Goal: Task Accomplishment & Management: Manage account settings

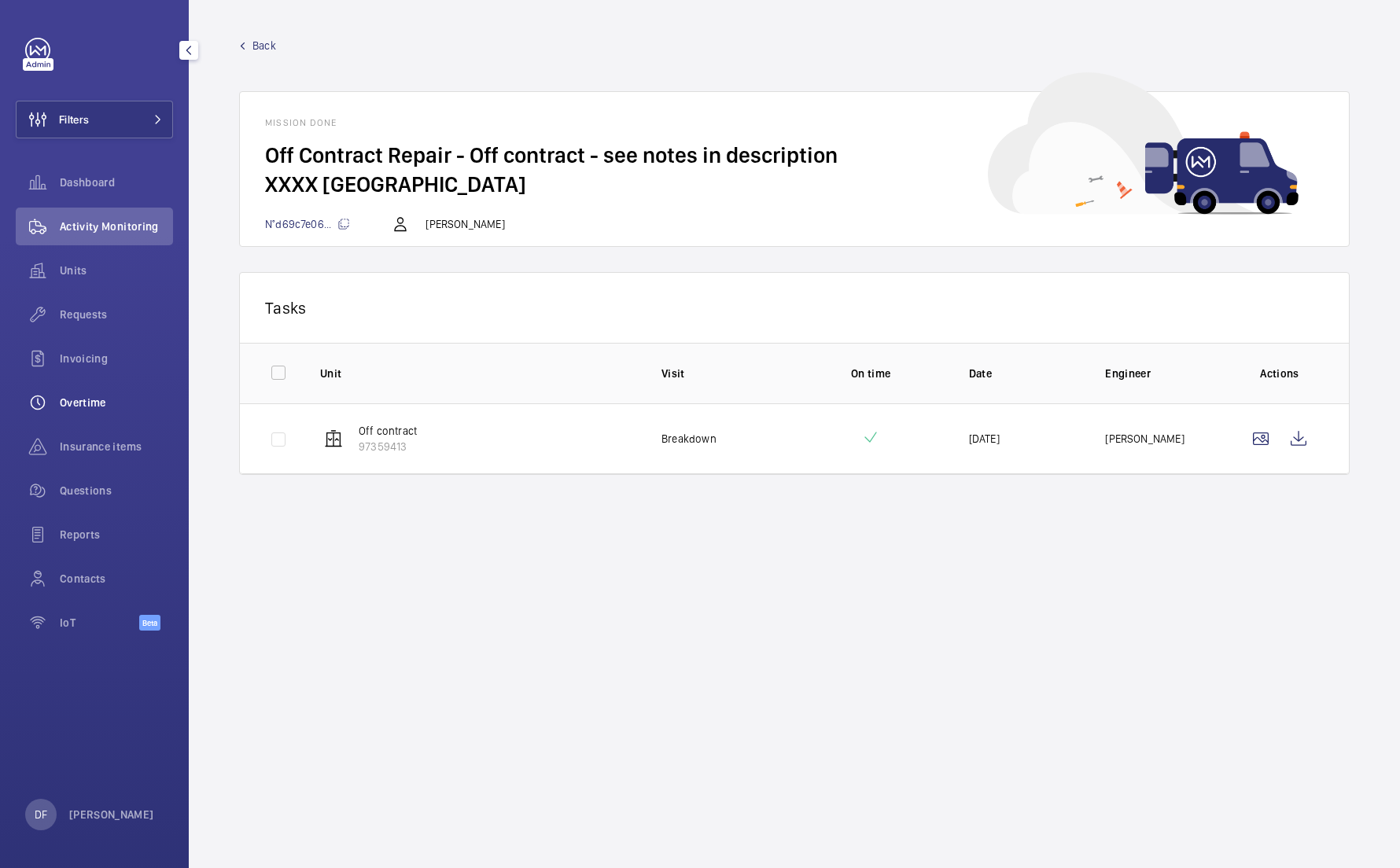
click at [105, 421] on div "Overtime" at bounding box center [94, 402] width 157 height 38
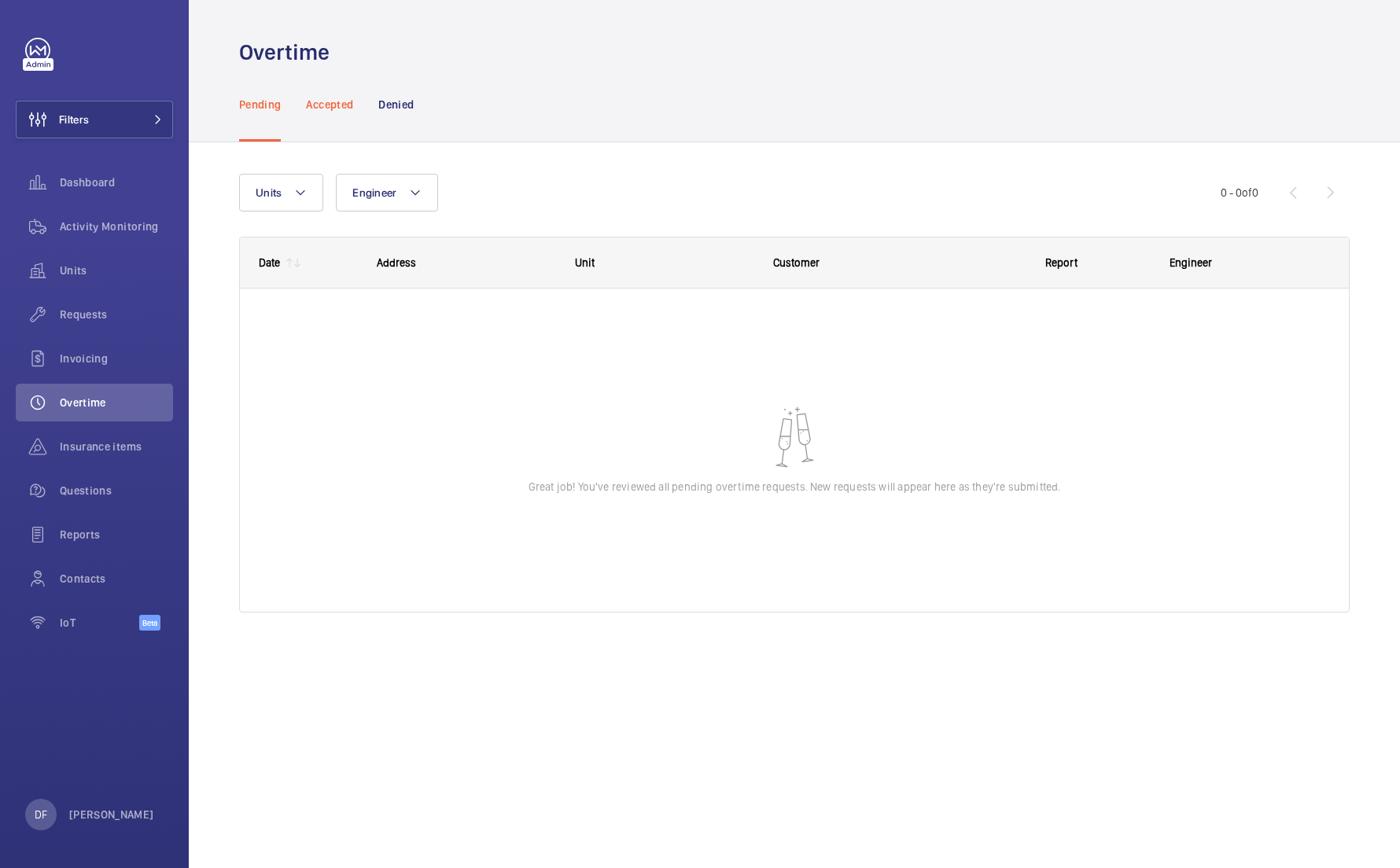
click at [346, 103] on p "Accepted" at bounding box center [329, 104] width 47 height 16
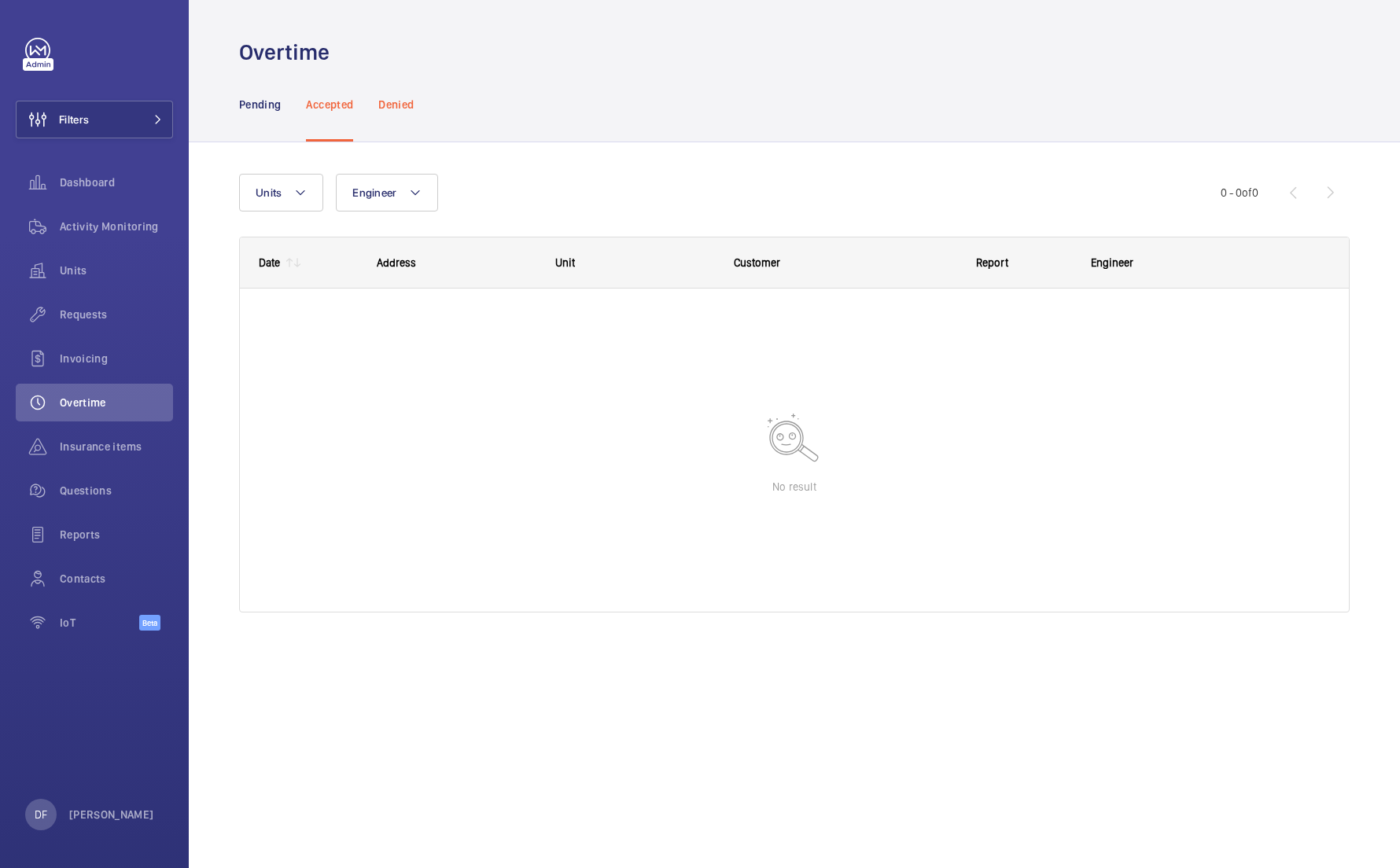
click at [400, 107] on p "Denied" at bounding box center [396, 104] width 35 height 16
click at [262, 102] on p "Pending" at bounding box center [260, 104] width 42 height 16
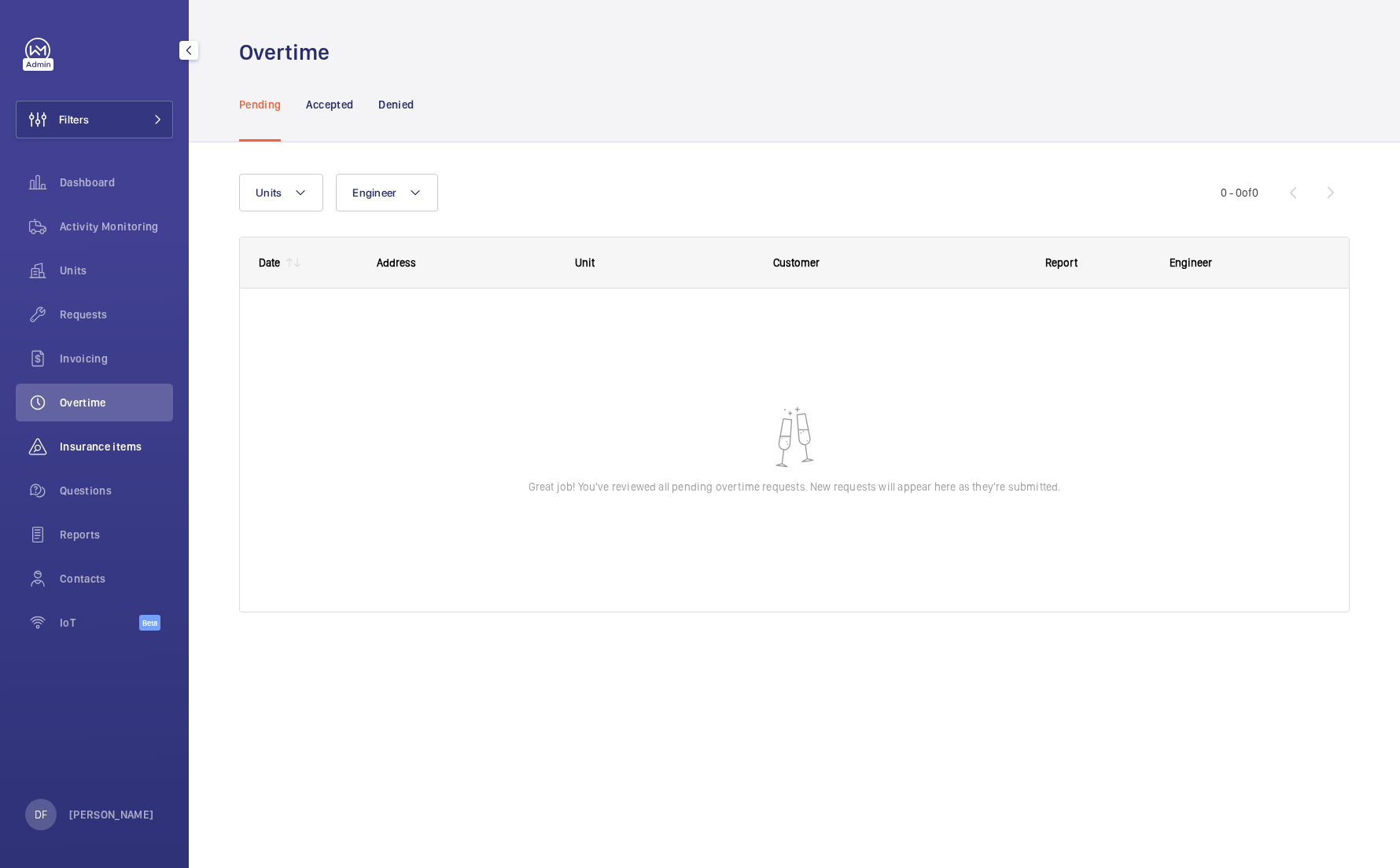
click at [104, 435] on div "Insurance items" at bounding box center [94, 446] width 157 height 38
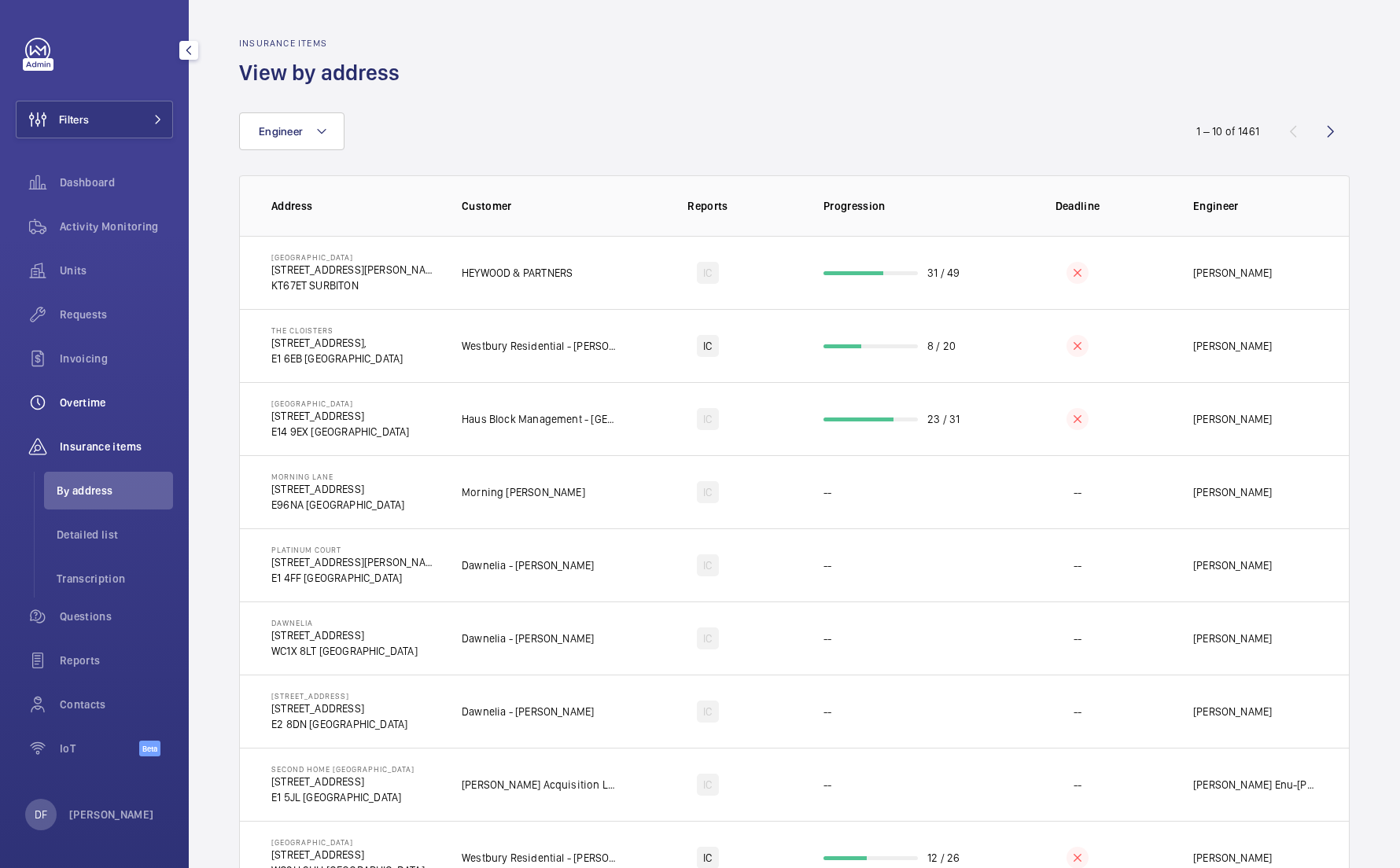
click at [110, 397] on span "Overtime" at bounding box center [116, 402] width 114 height 16
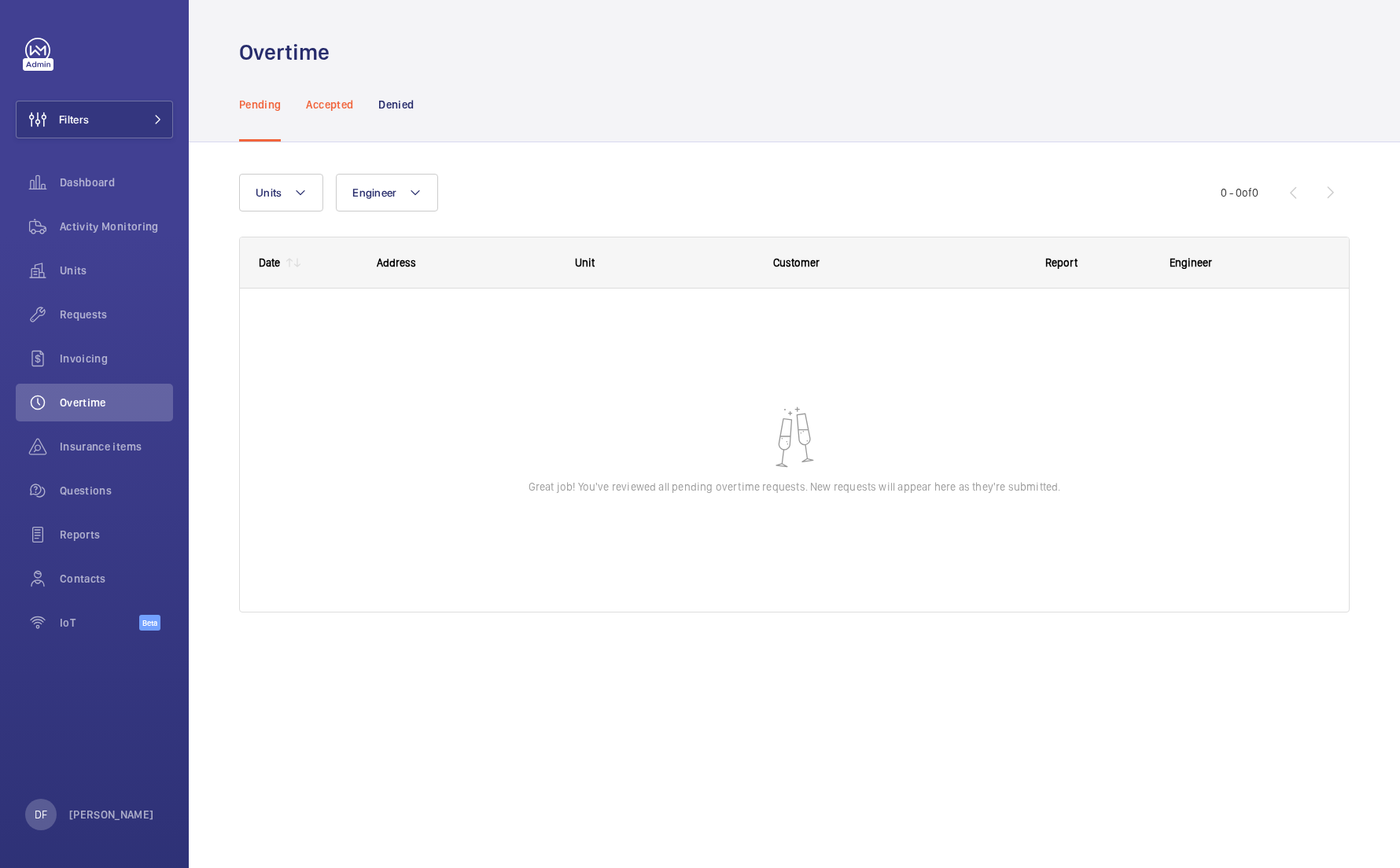
click at [332, 108] on p "Accepted" at bounding box center [329, 104] width 47 height 16
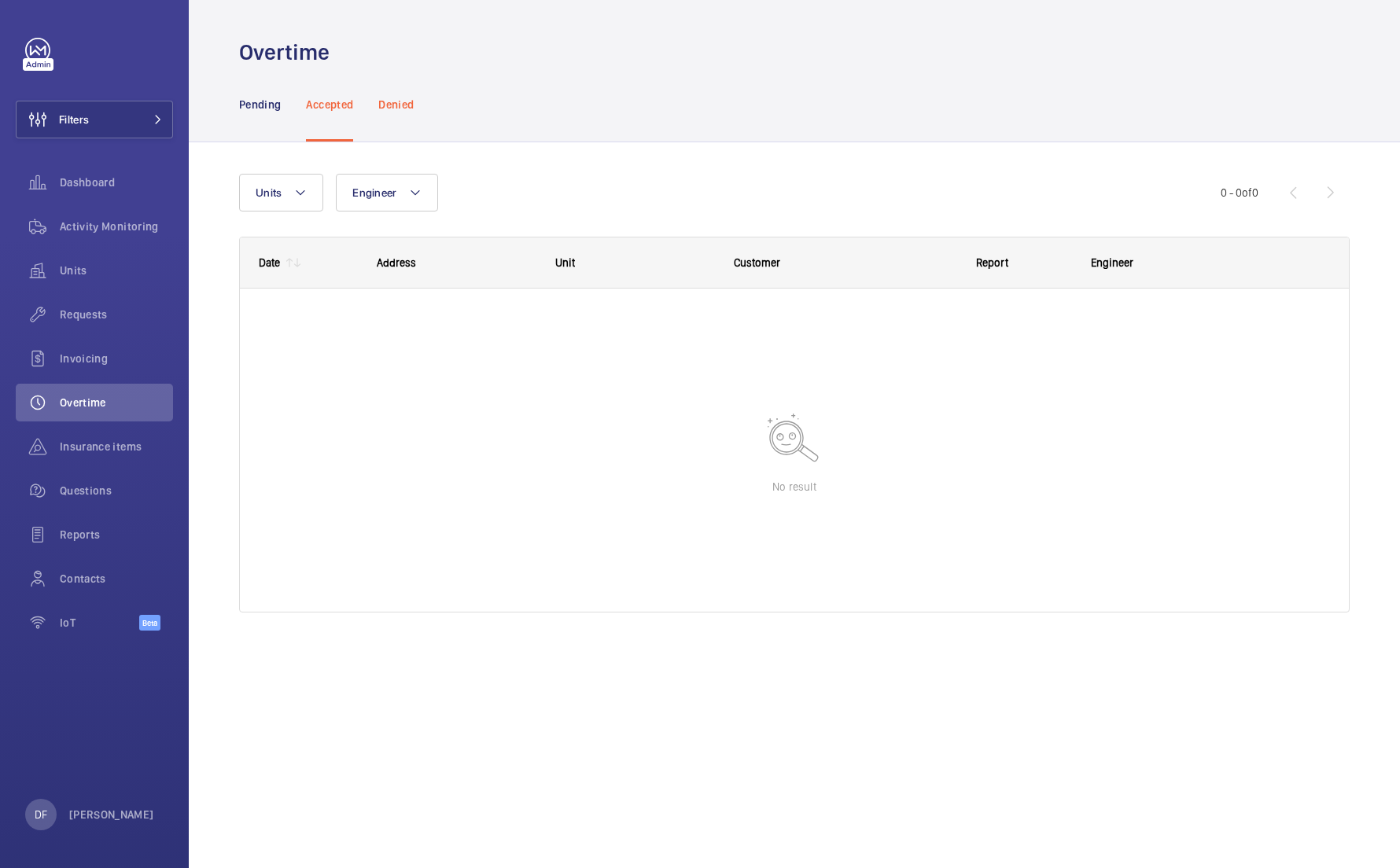
click at [394, 108] on p "Denied" at bounding box center [396, 104] width 35 height 16
